Goal: Task Accomplishment & Management: Manage account settings

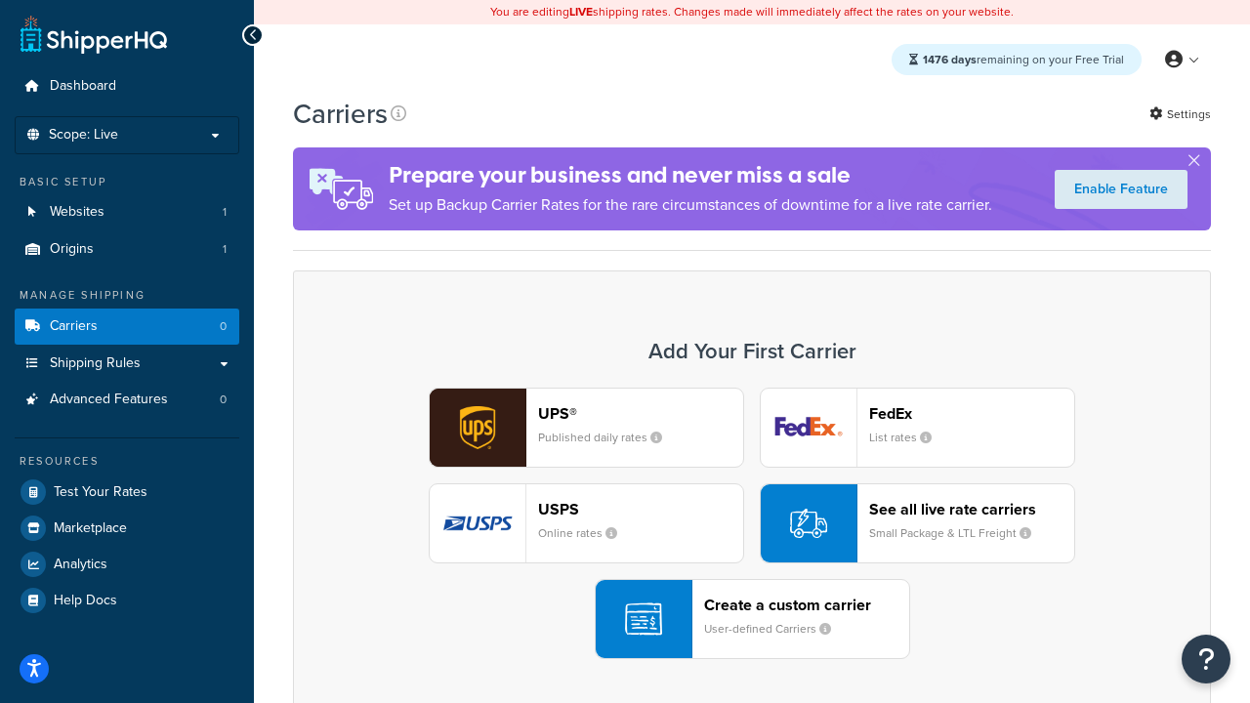
click at [752, 524] on div "UPS® Published daily rates FedEx List rates USPS Online rates See all live rate…" at bounding box center [751, 523] width 877 height 271
click at [972, 414] on header "FedEx" at bounding box center [971, 413] width 205 height 19
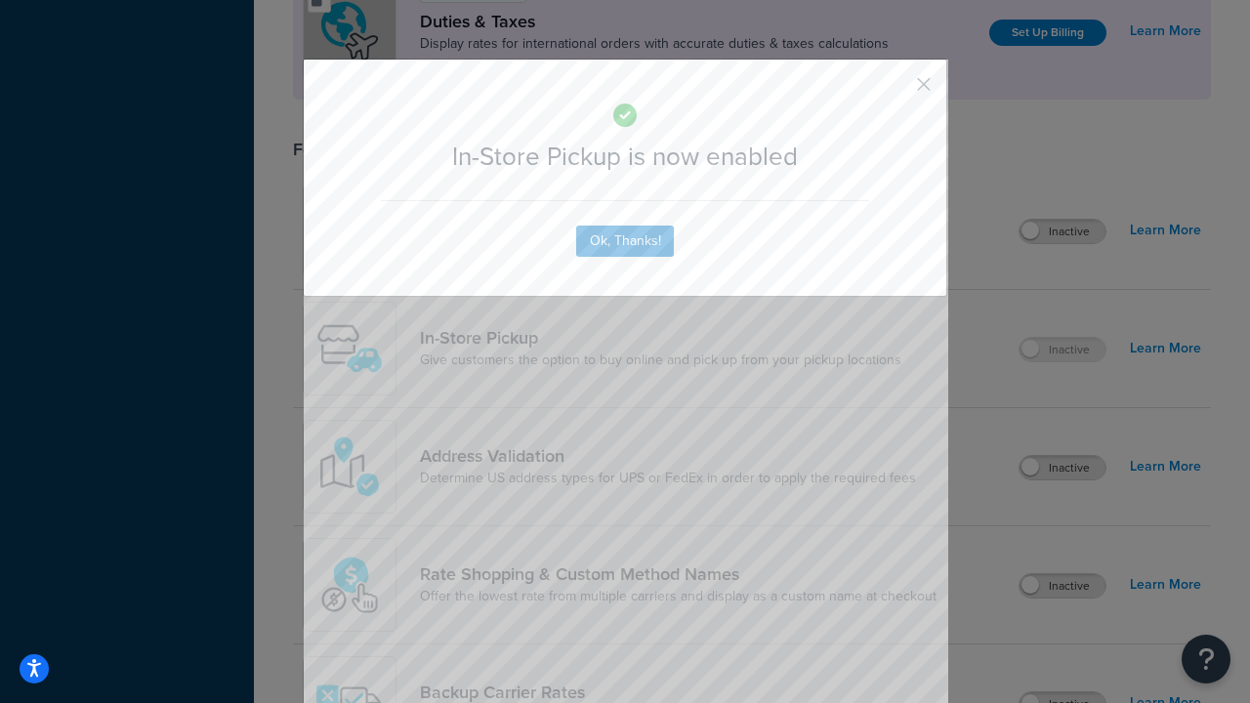
click at [894, 91] on button "button" at bounding box center [894, 91] width 5 height 5
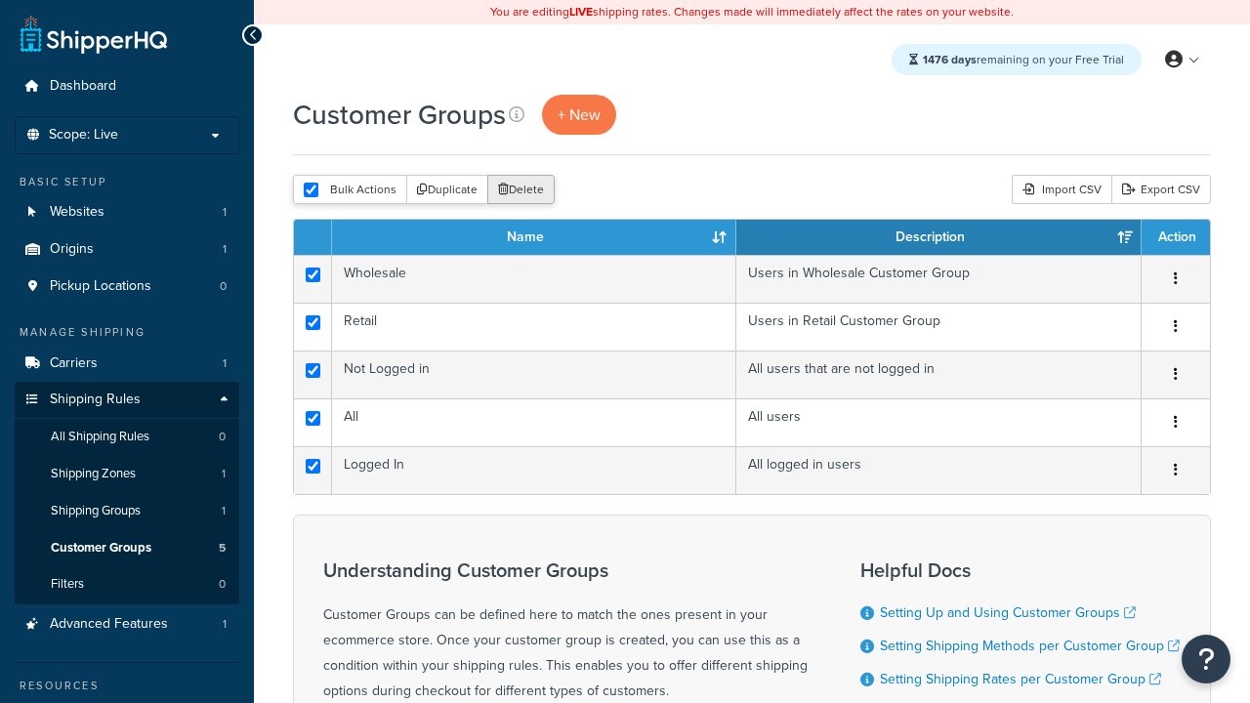
click at [519, 191] on button "Delete" at bounding box center [520, 189] width 67 height 29
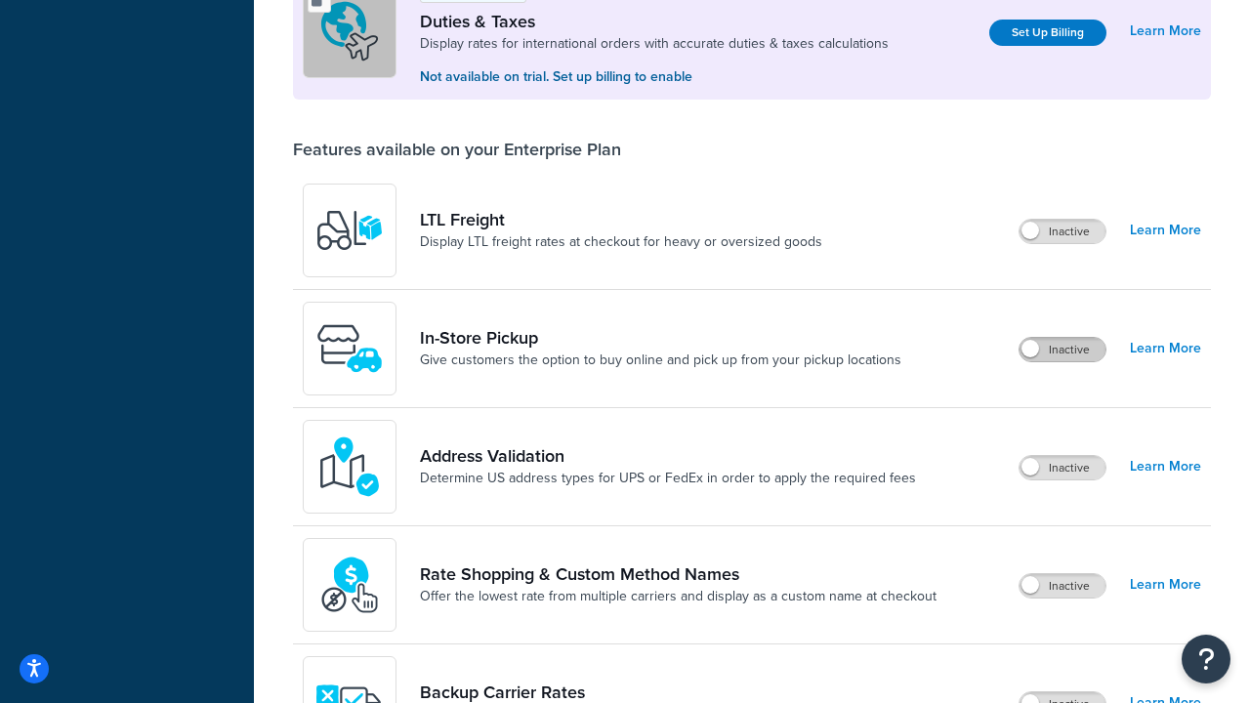
scroll to position [598, 0]
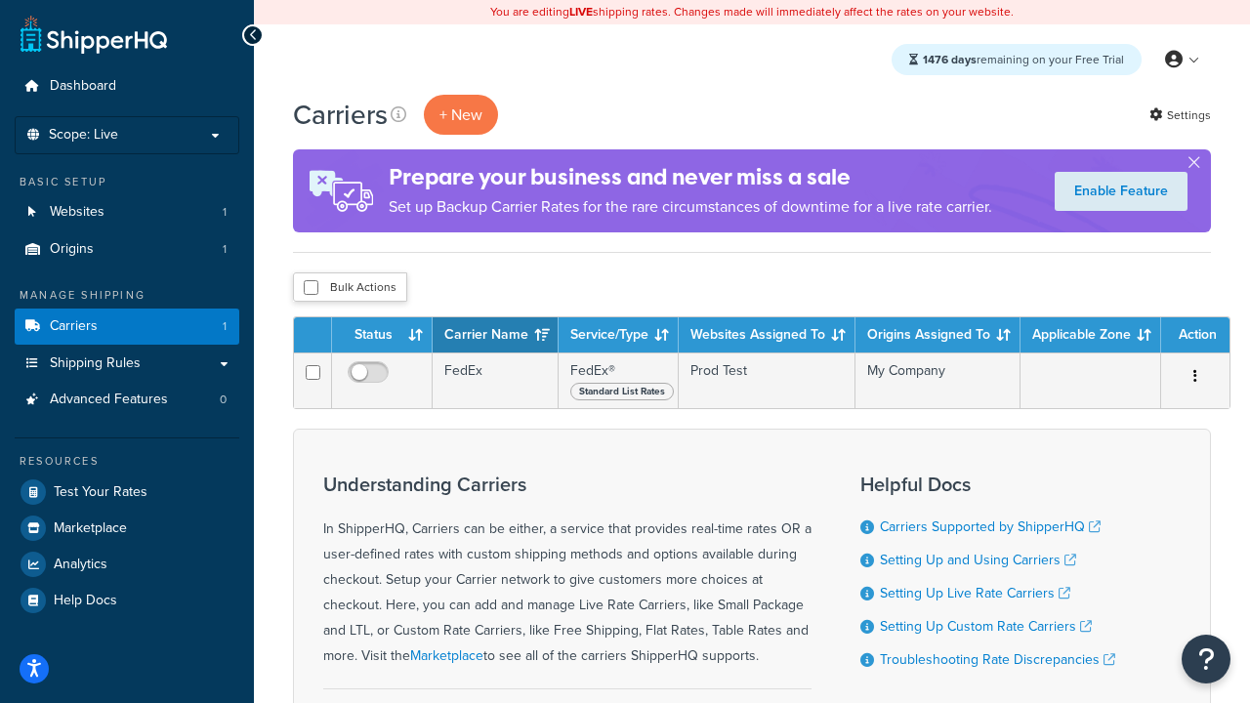
click at [311, 289] on input "checkbox" at bounding box center [311, 287] width 15 height 15
checkbox input "true"
click at [0, 0] on button "Delete" at bounding box center [0, 0] width 0 height 0
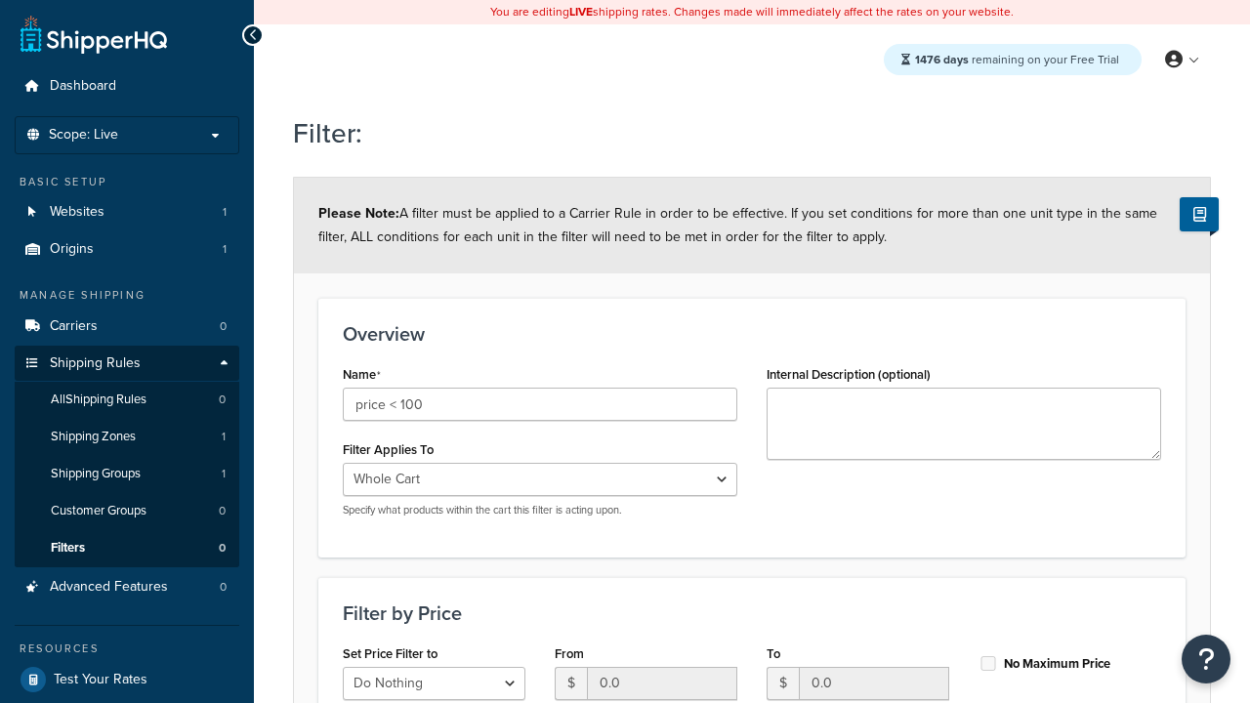
select select "range"
type input "price < 100"
type input "100"
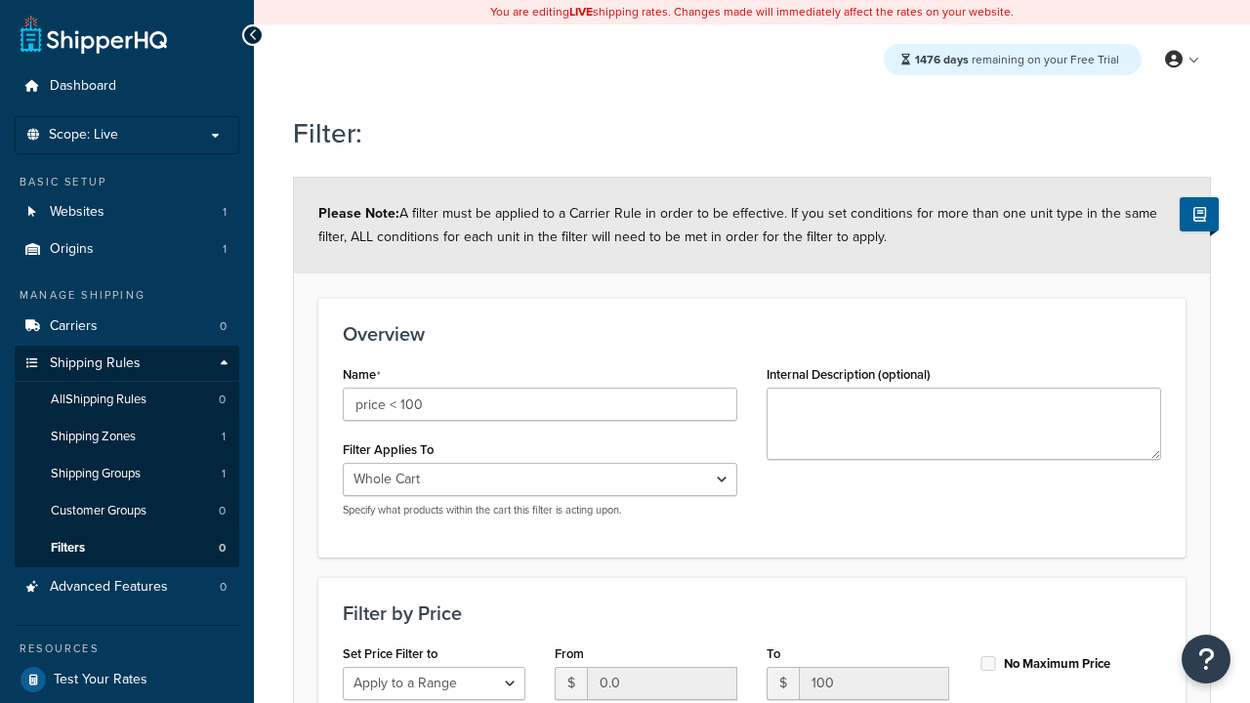
type input "100"
checkbox input "true"
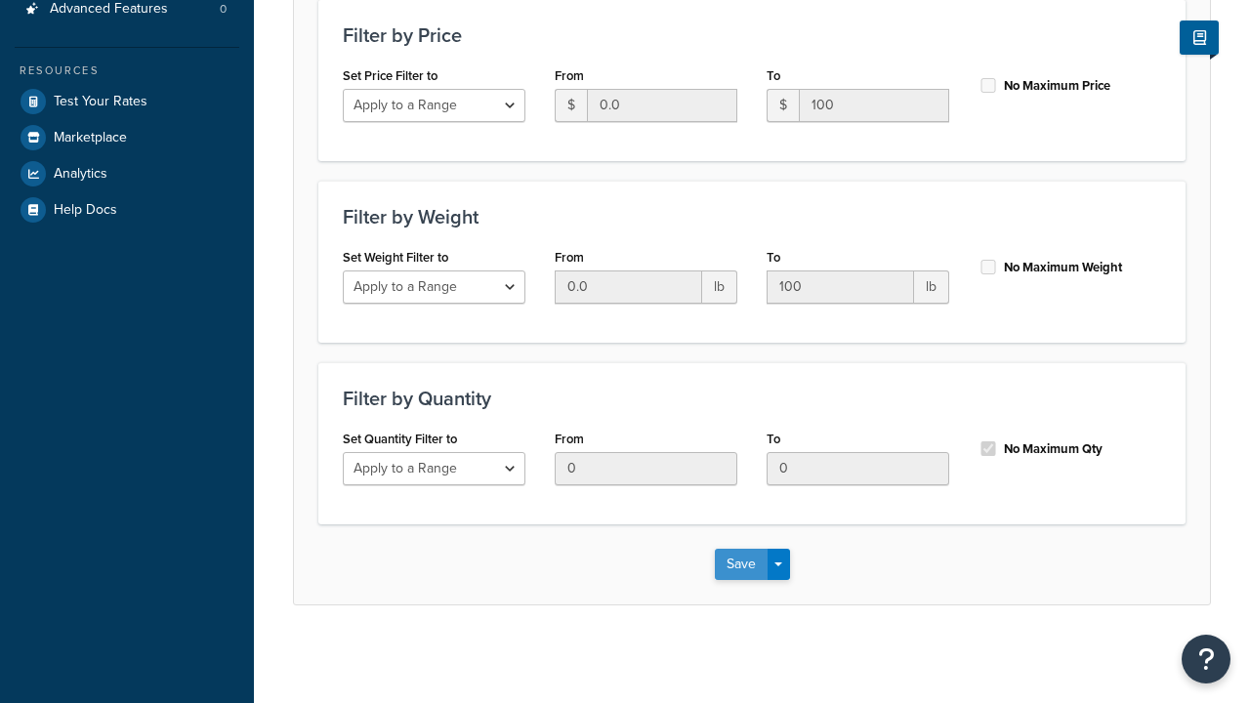
click at [740, 564] on button "Save" at bounding box center [741, 564] width 53 height 31
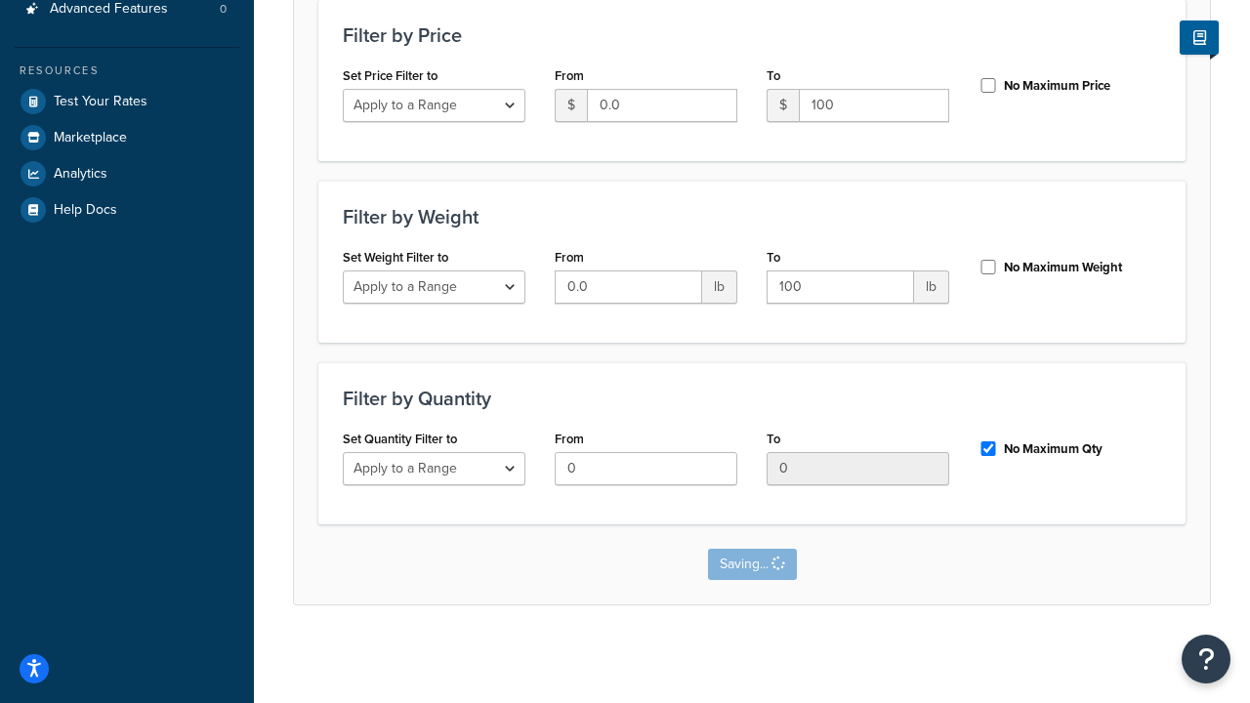
scroll to position [0, 0]
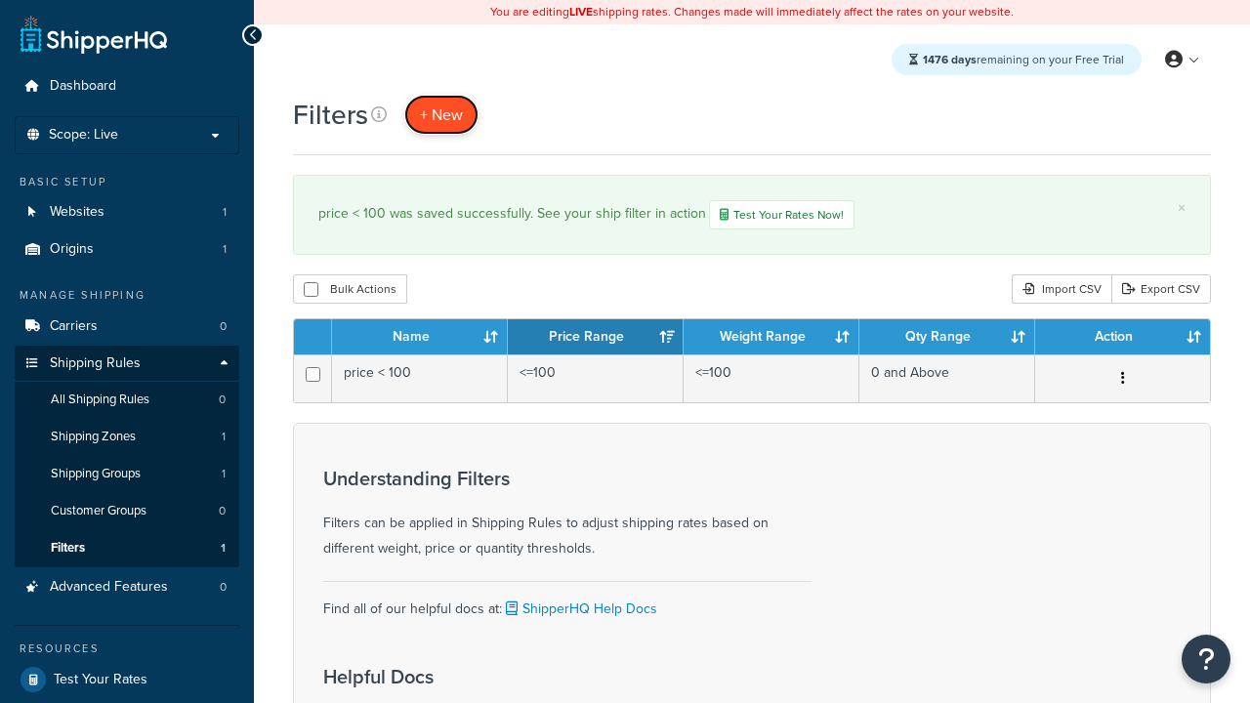
click at [439, 115] on span "+ New" at bounding box center [441, 115] width 43 height 22
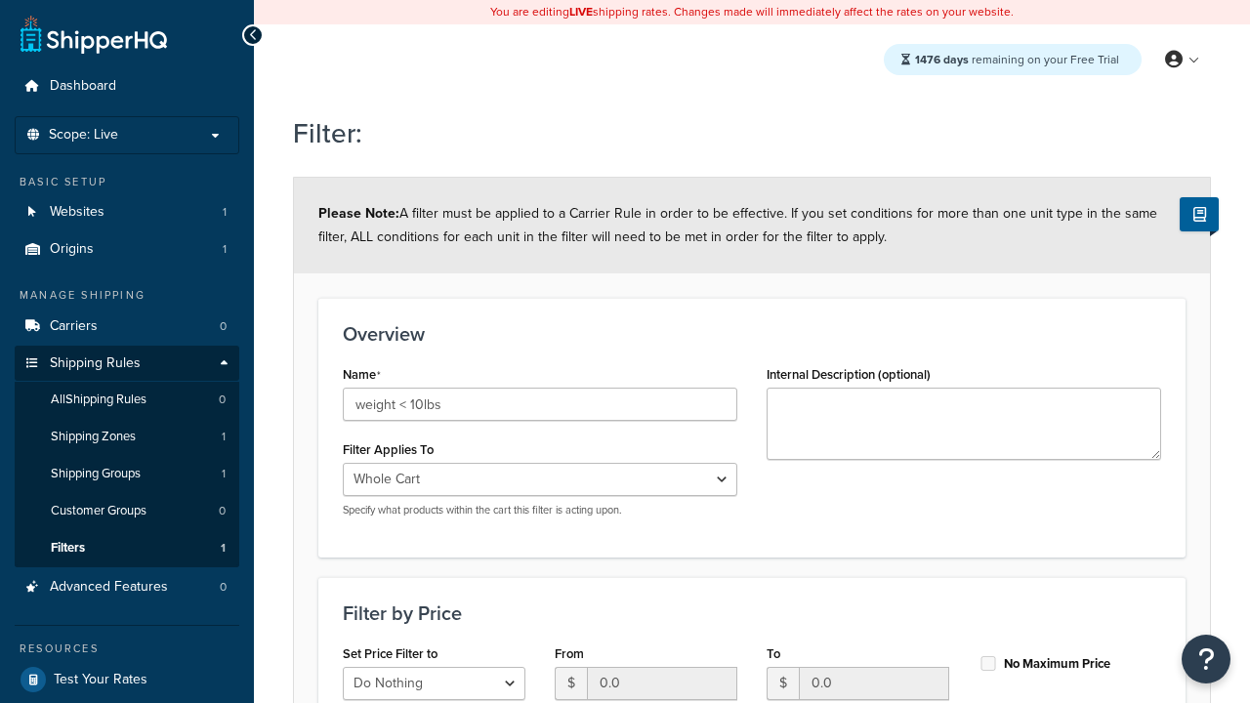
select select "range"
type input "weight < 10lbs"
type input "10"
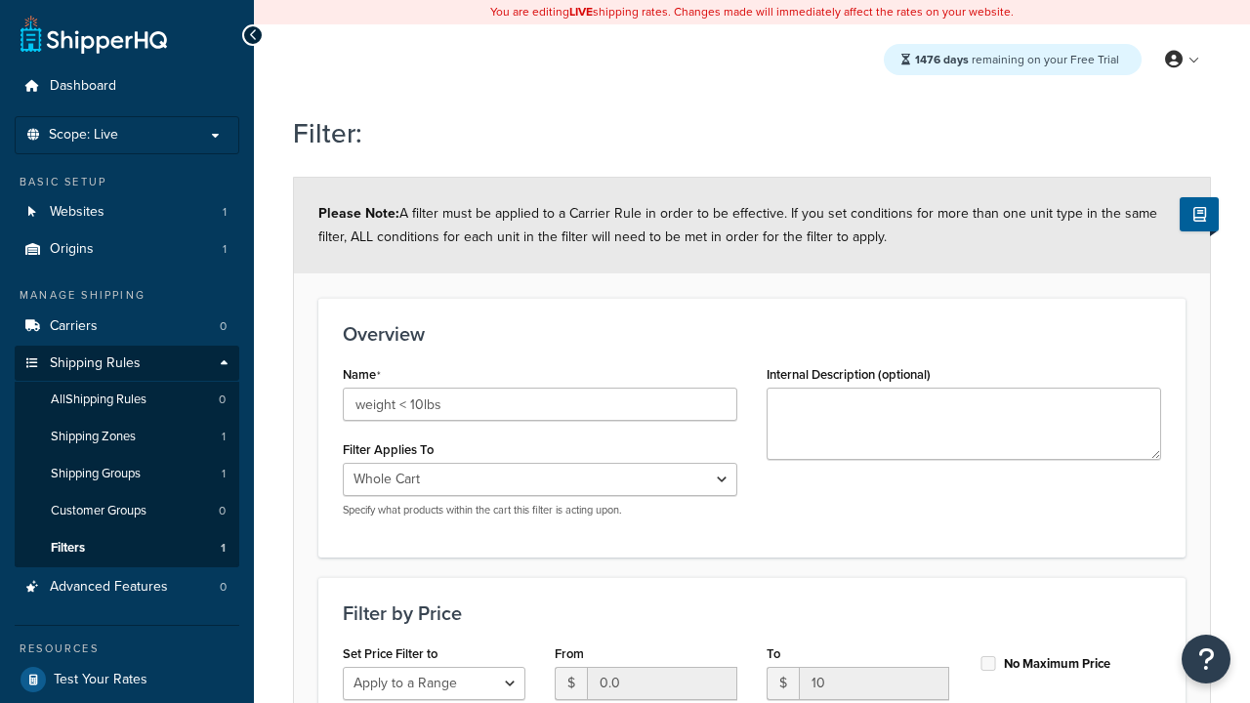
type input "10"
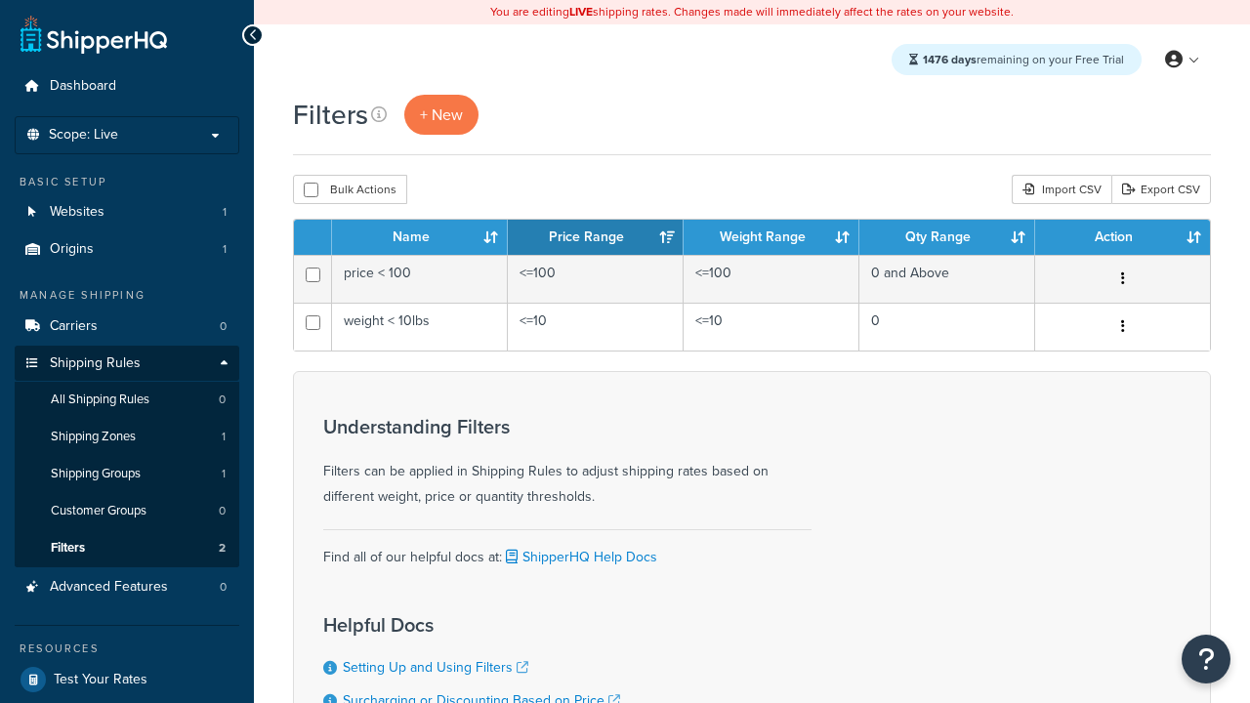
click at [420, 239] on th "Name" at bounding box center [420, 237] width 176 height 35
click at [596, 239] on th "Price Range" at bounding box center [596, 237] width 176 height 35
click at [771, 239] on th "Weight Range" at bounding box center [772, 237] width 176 height 35
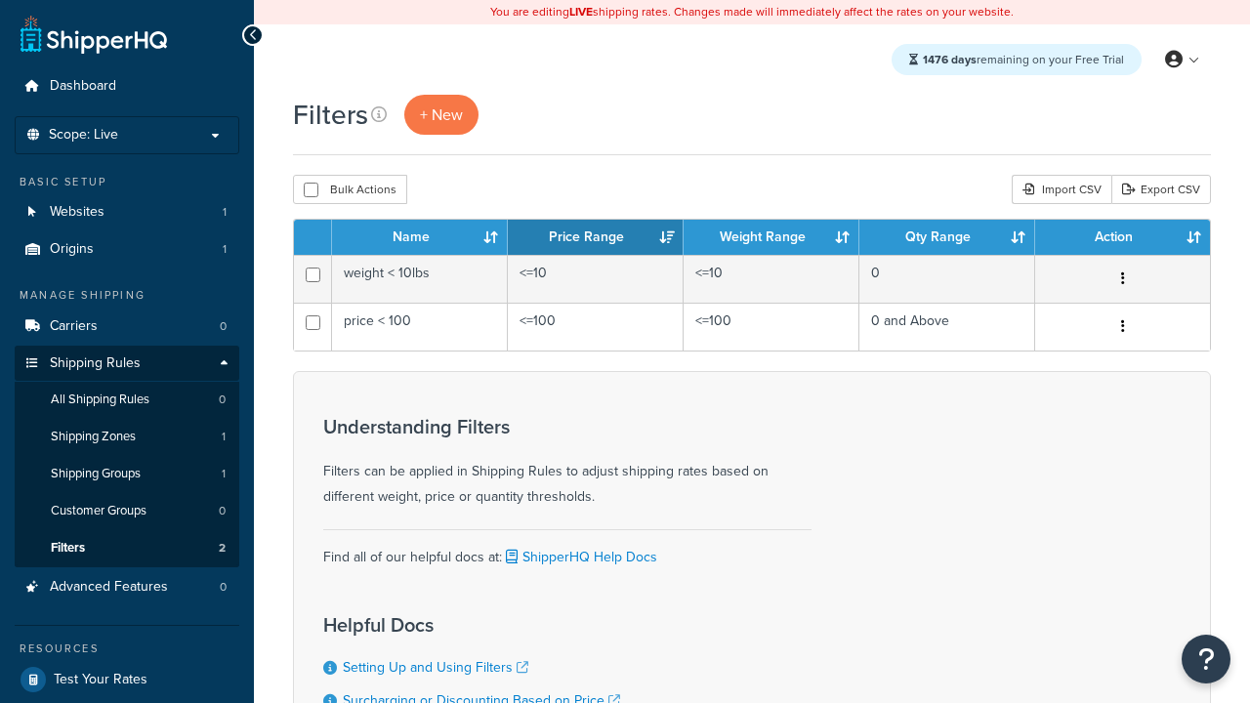
click at [771, 239] on th "Weight Range" at bounding box center [772, 237] width 176 height 35
click at [947, 239] on th "Qty Range" at bounding box center [947, 237] width 176 height 35
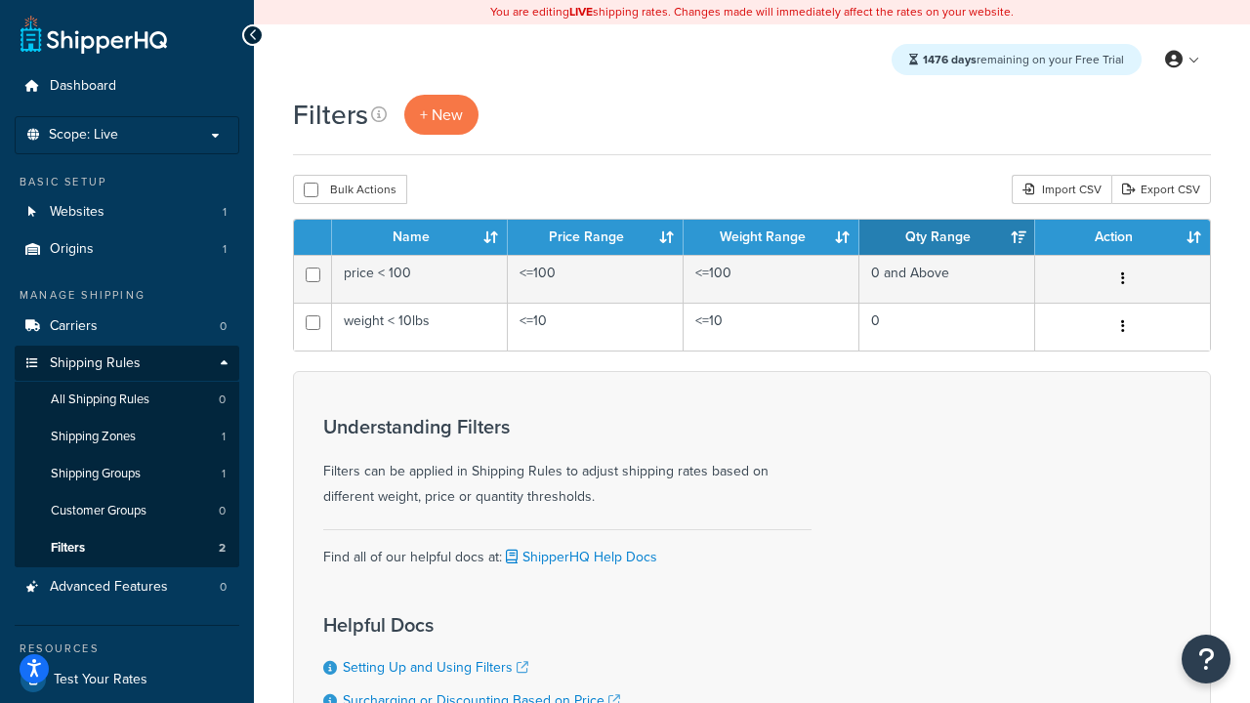
click at [1122, 239] on th "Action" at bounding box center [1122, 237] width 175 height 35
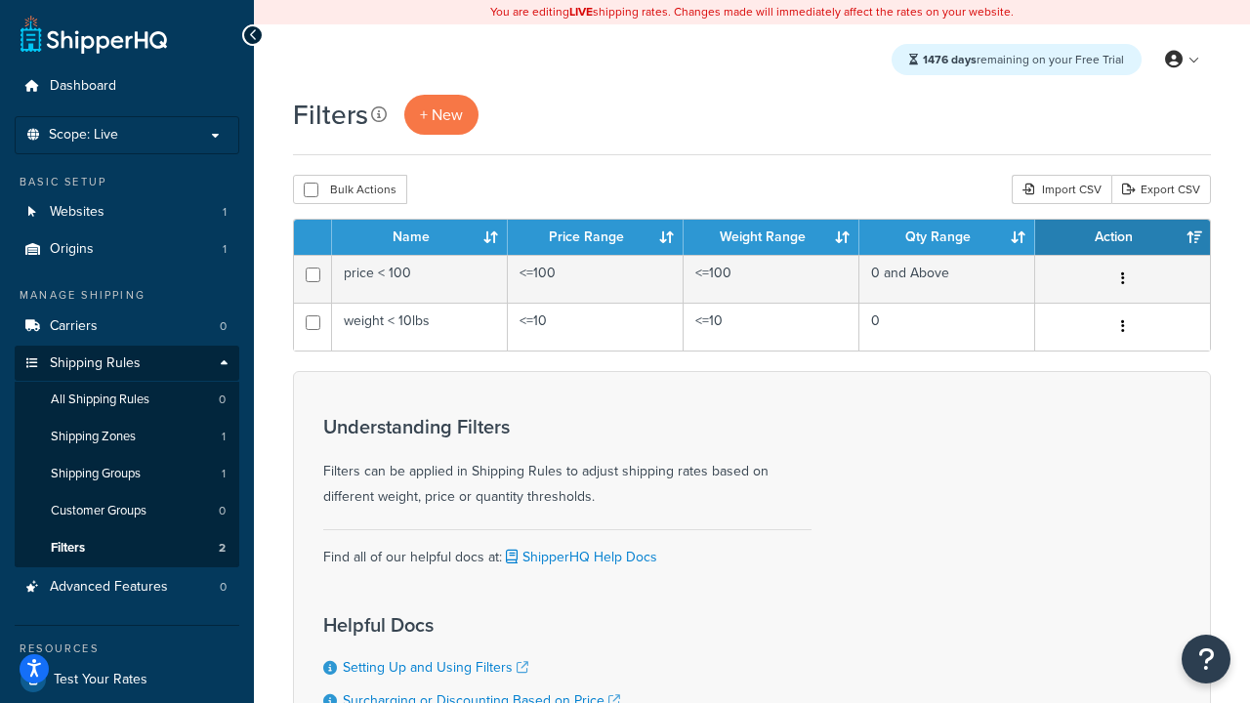
click at [377, 115] on icon at bounding box center [379, 114] width 16 height 16
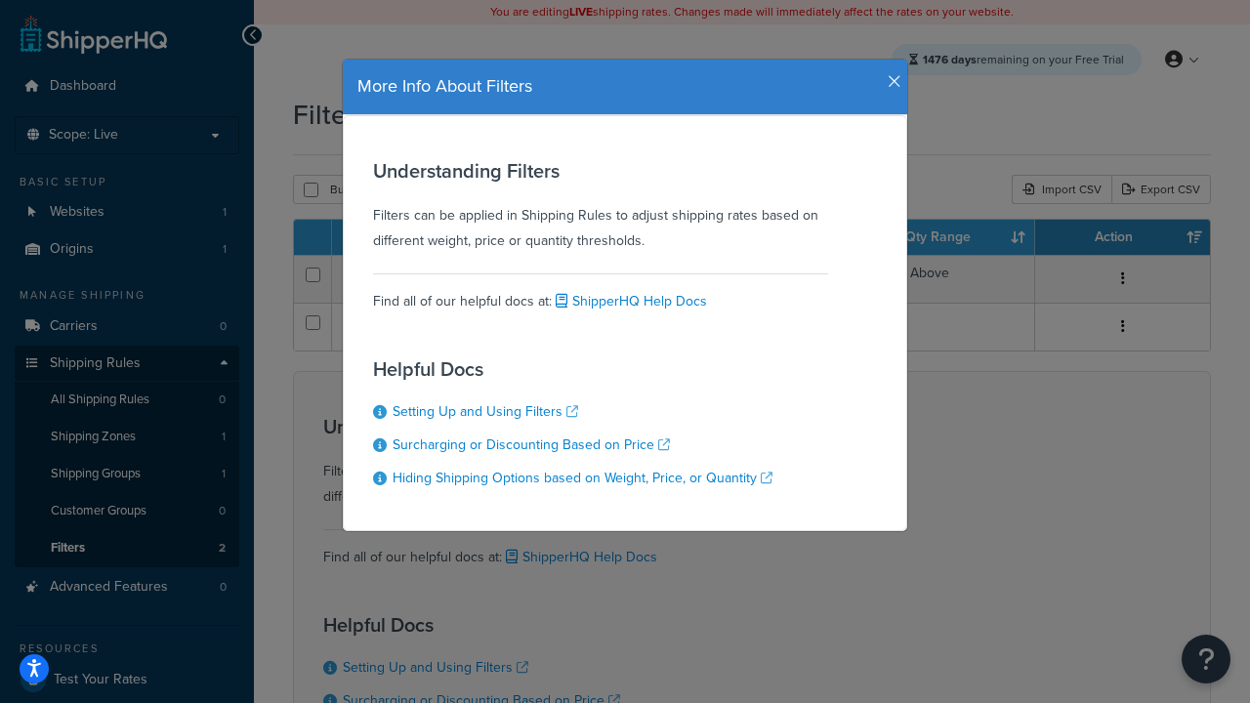
click at [890, 74] on icon "button" at bounding box center [895, 82] width 14 height 18
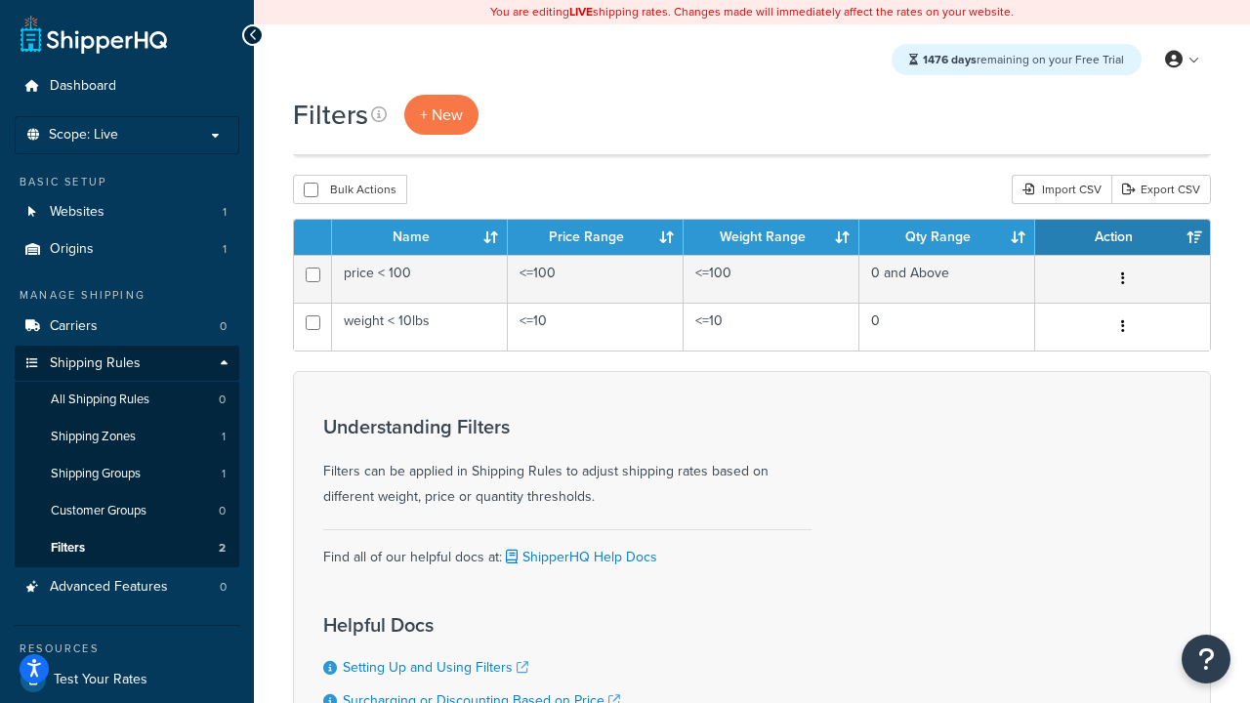
scroll to position [177, 0]
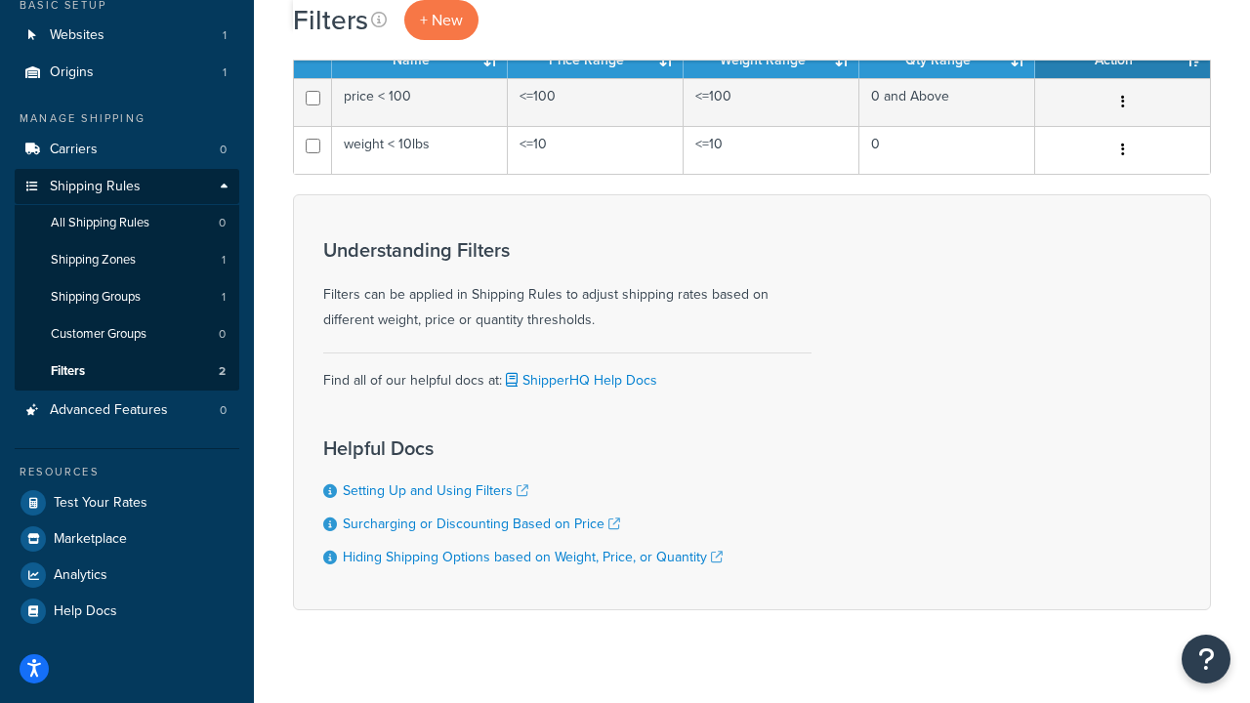
click at [349, 27] on button "Bulk Actions" at bounding box center [350, 12] width 114 height 29
checkbox input "true"
click at [0, 0] on button "Delete" at bounding box center [0, 0] width 0 height 0
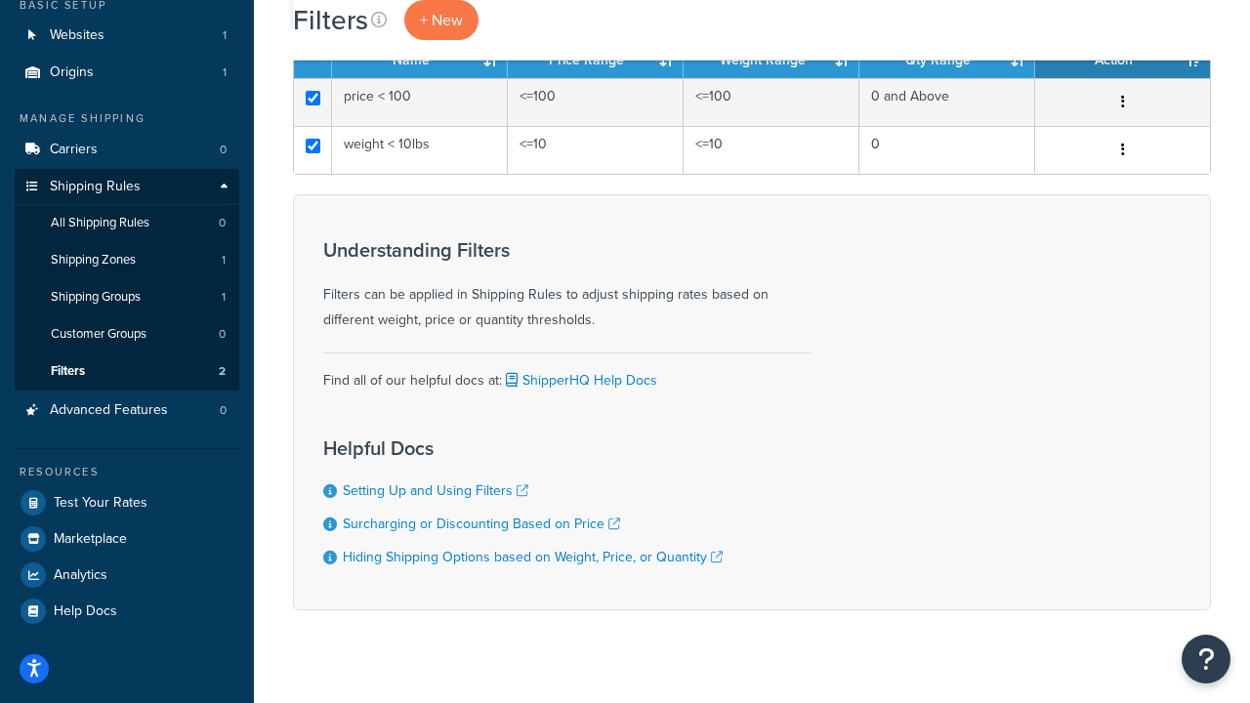
scroll to position [0, 0]
